Goal: Browse casually

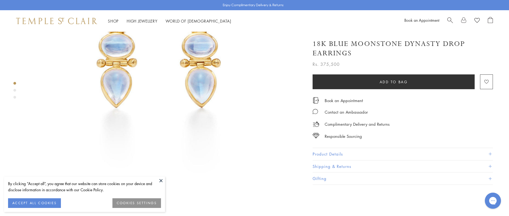
click at [161, 180] on button at bounding box center [161, 180] width 8 height 8
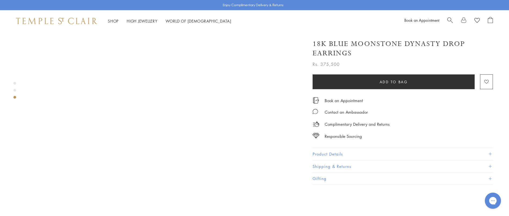
scroll to position [483, 0]
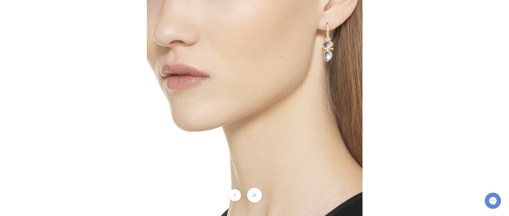
click at [328, 38] on img at bounding box center [255, 108] width 216 height 216
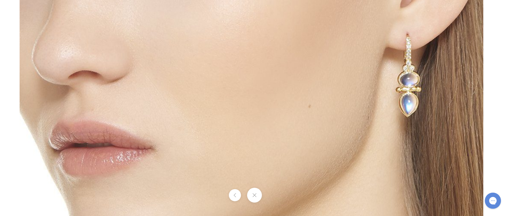
drag, startPoint x: 376, startPoint y: 42, endPoint x: 366, endPoint y: 73, distance: 32.4
click at [366, 73] on img at bounding box center [251, 215] width 463 height 463
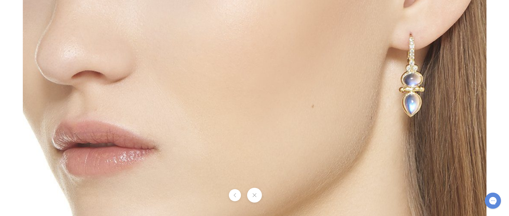
click at [235, 194] on button at bounding box center [235, 195] width 12 height 12
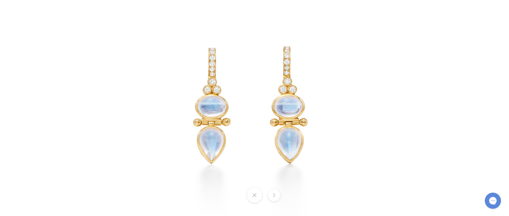
click at [198, 71] on img at bounding box center [254, 107] width 251 height 251
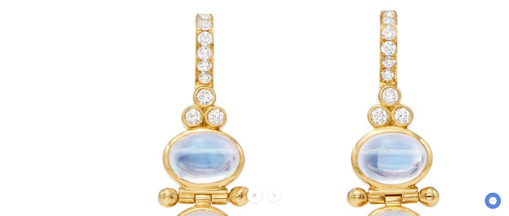
click at [199, 74] on img at bounding box center [309, 162] width 618 height 618
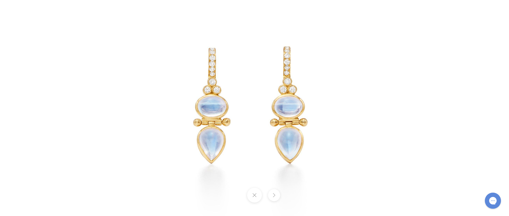
click at [272, 199] on button at bounding box center [274, 195] width 12 height 12
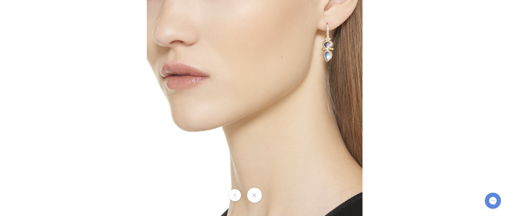
click at [272, 199] on div at bounding box center [254, 194] width 509 height 15
click at [257, 194] on button at bounding box center [254, 194] width 15 height 15
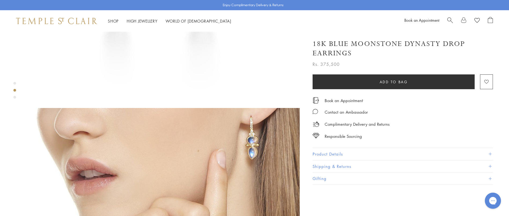
scroll to position [241, 0]
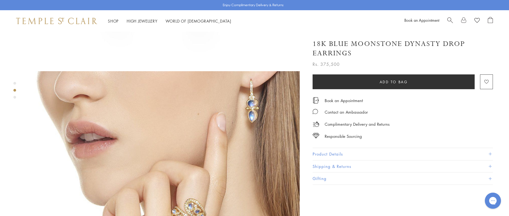
click at [247, 90] on img at bounding box center [163, 207] width 273 height 273
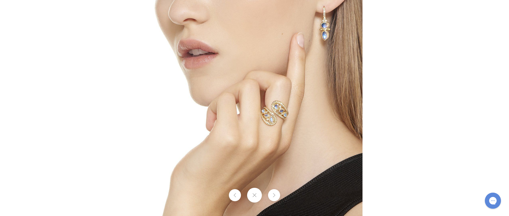
click at [319, 48] on img at bounding box center [255, 108] width 216 height 216
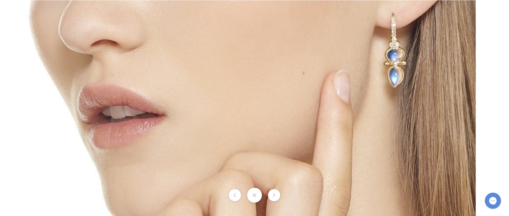
drag, startPoint x: 297, startPoint y: 90, endPoint x: 275, endPoint y: 132, distance: 47.6
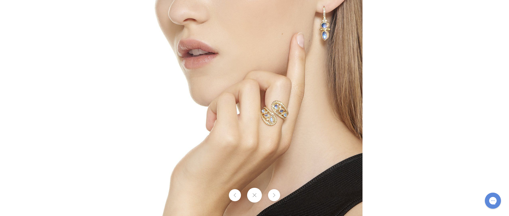
click at [339, 22] on img at bounding box center [255, 108] width 216 height 216
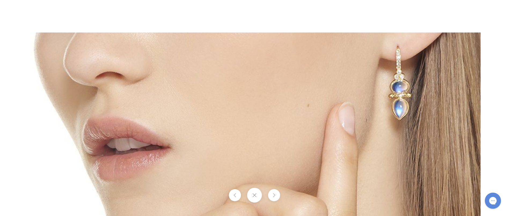
drag, startPoint x: 359, startPoint y: 140, endPoint x: 357, endPoint y: 210, distance: 70.0
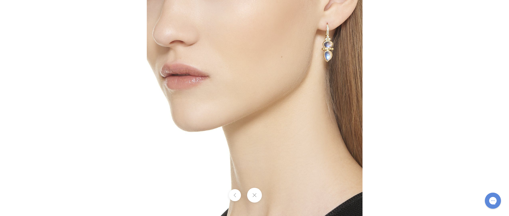
click at [269, 196] on div at bounding box center [254, 194] width 509 height 15
click at [234, 191] on button at bounding box center [235, 195] width 12 height 12
click at [338, 32] on img at bounding box center [255, 108] width 216 height 216
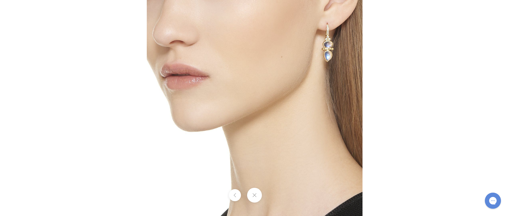
click at [305, 53] on img at bounding box center [255, 108] width 216 height 216
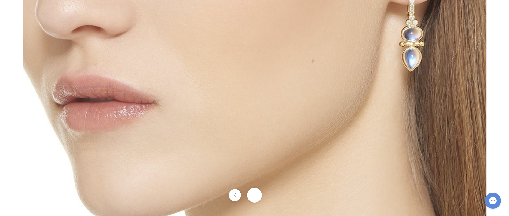
click at [255, 197] on button at bounding box center [254, 194] width 15 height 15
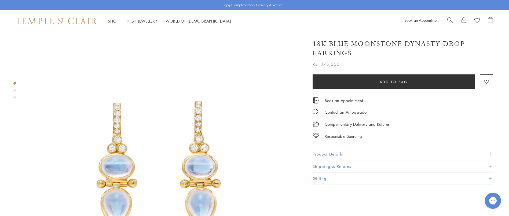
scroll to position [0, 0]
click at [179, 157] on img at bounding box center [163, 168] width 273 height 273
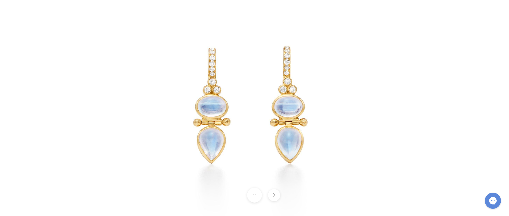
click at [262, 110] on img at bounding box center [254, 107] width 251 height 251
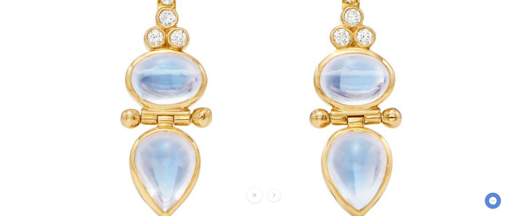
drag, startPoint x: 337, startPoint y: 143, endPoint x: 362, endPoint y: 116, distance: 37.2
click at [362, 116] on img at bounding box center [271, 83] width 618 height 618
click at [374, 70] on img at bounding box center [271, 83] width 618 height 618
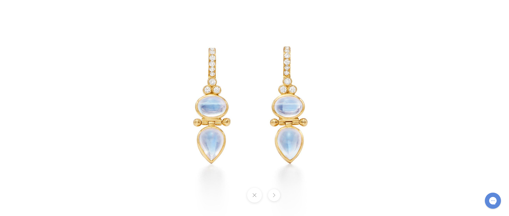
click at [291, 46] on img at bounding box center [254, 107] width 251 height 251
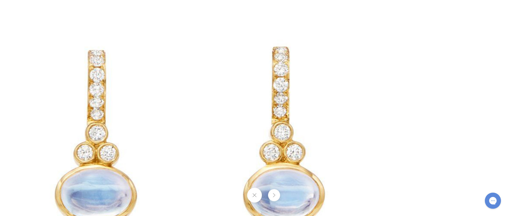
click at [291, 46] on img at bounding box center [201, 198] width 618 height 618
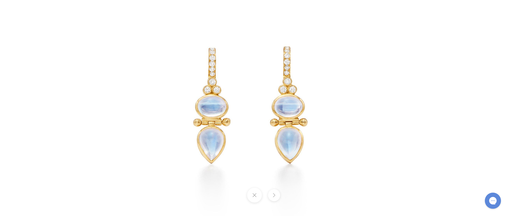
click at [292, 111] on img at bounding box center [254, 107] width 251 height 251
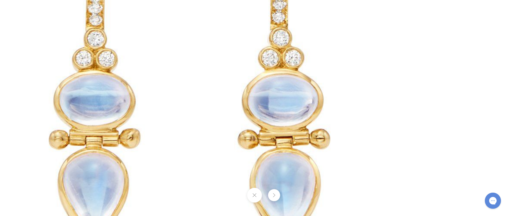
click at [189, 104] on img at bounding box center [200, 104] width 618 height 618
